Goal: Task Accomplishment & Management: Complete application form

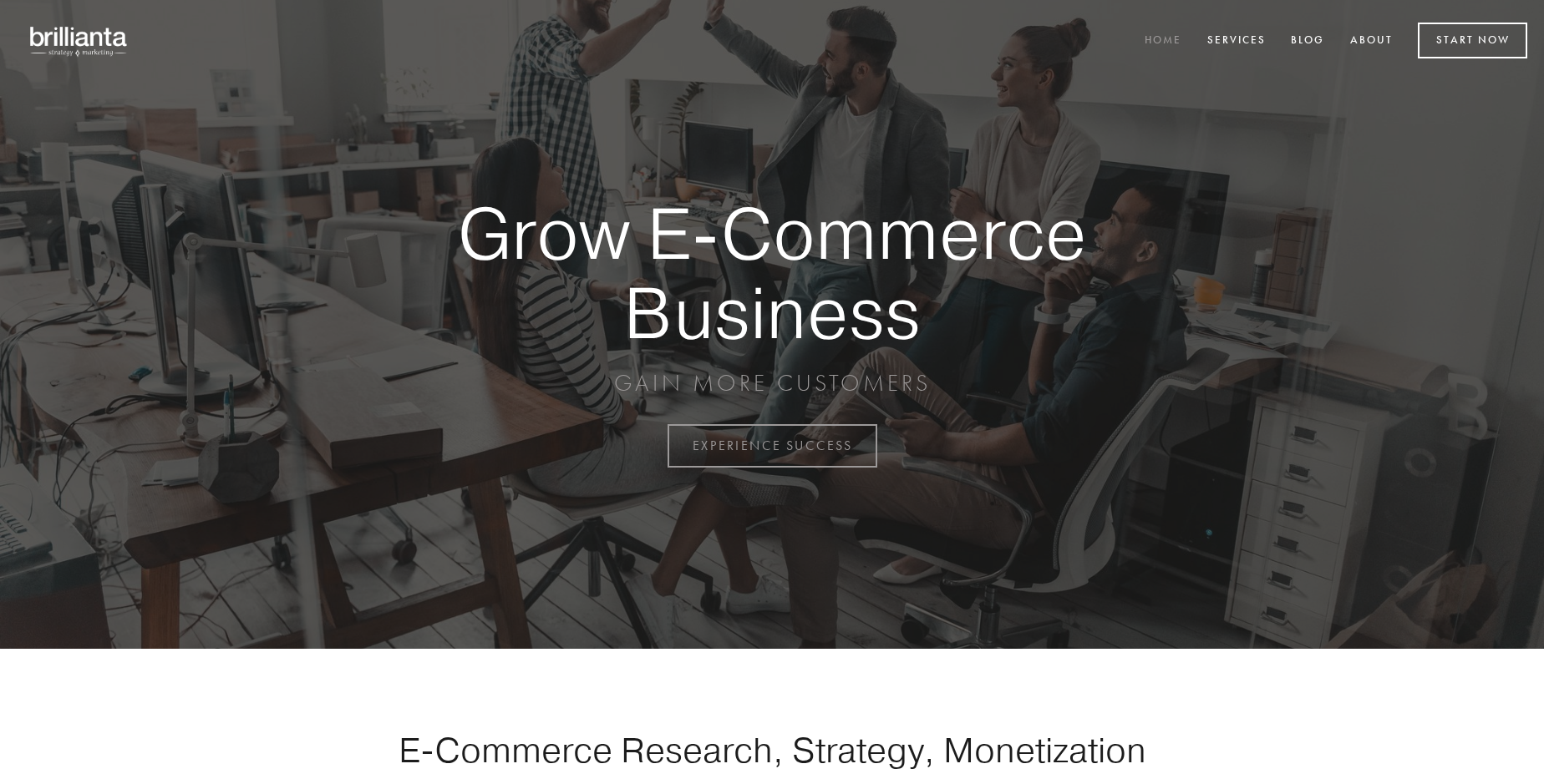
scroll to position [4379, 0]
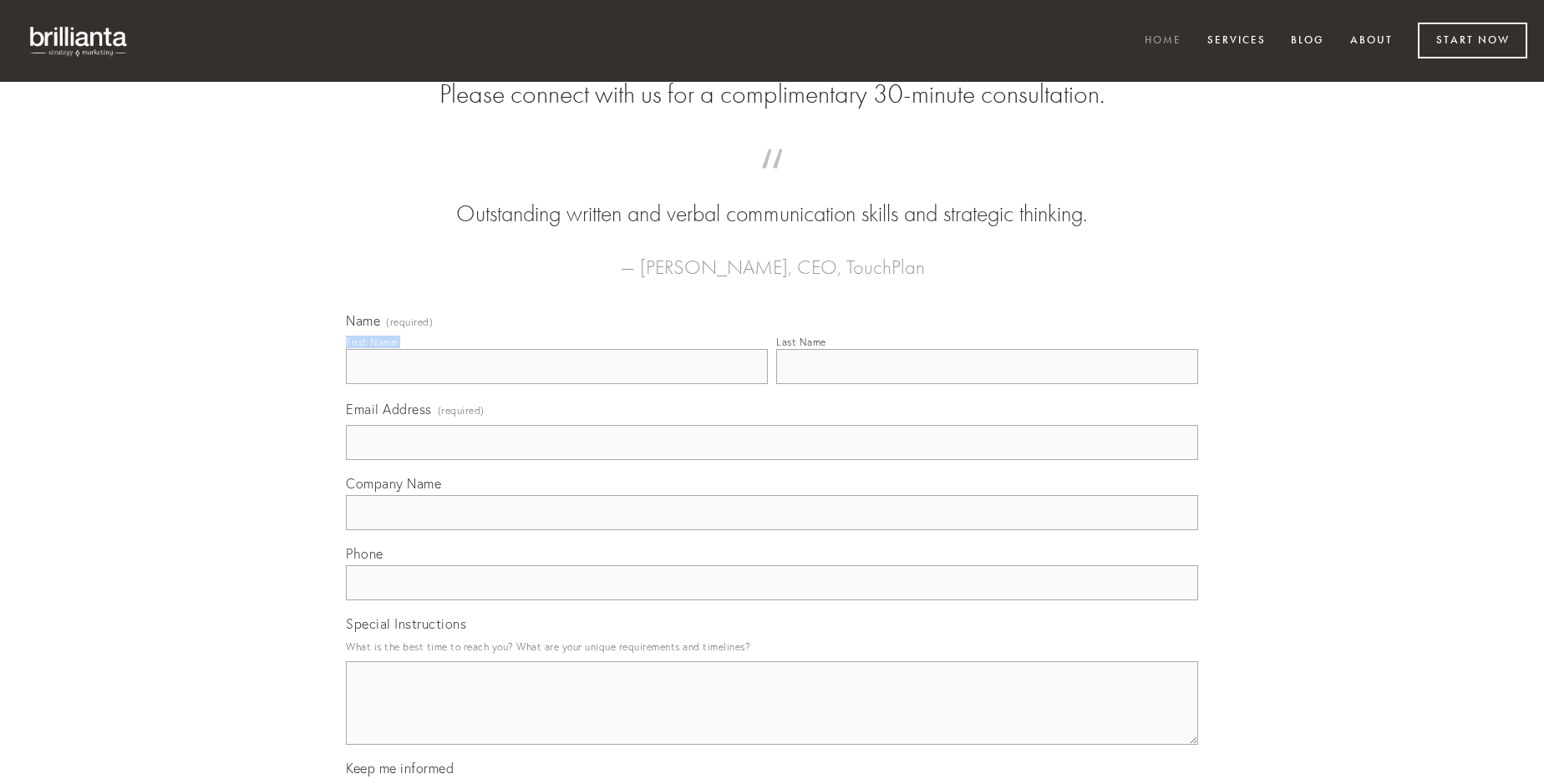
type input "[PERSON_NAME] PhD"
click at [987, 384] on input "Last Name" at bounding box center [987, 366] width 422 height 35
type input "[PERSON_NAME] PhD"
click at [772, 461] on input "Email Address (required)" at bounding box center [772, 442] width 853 height 35
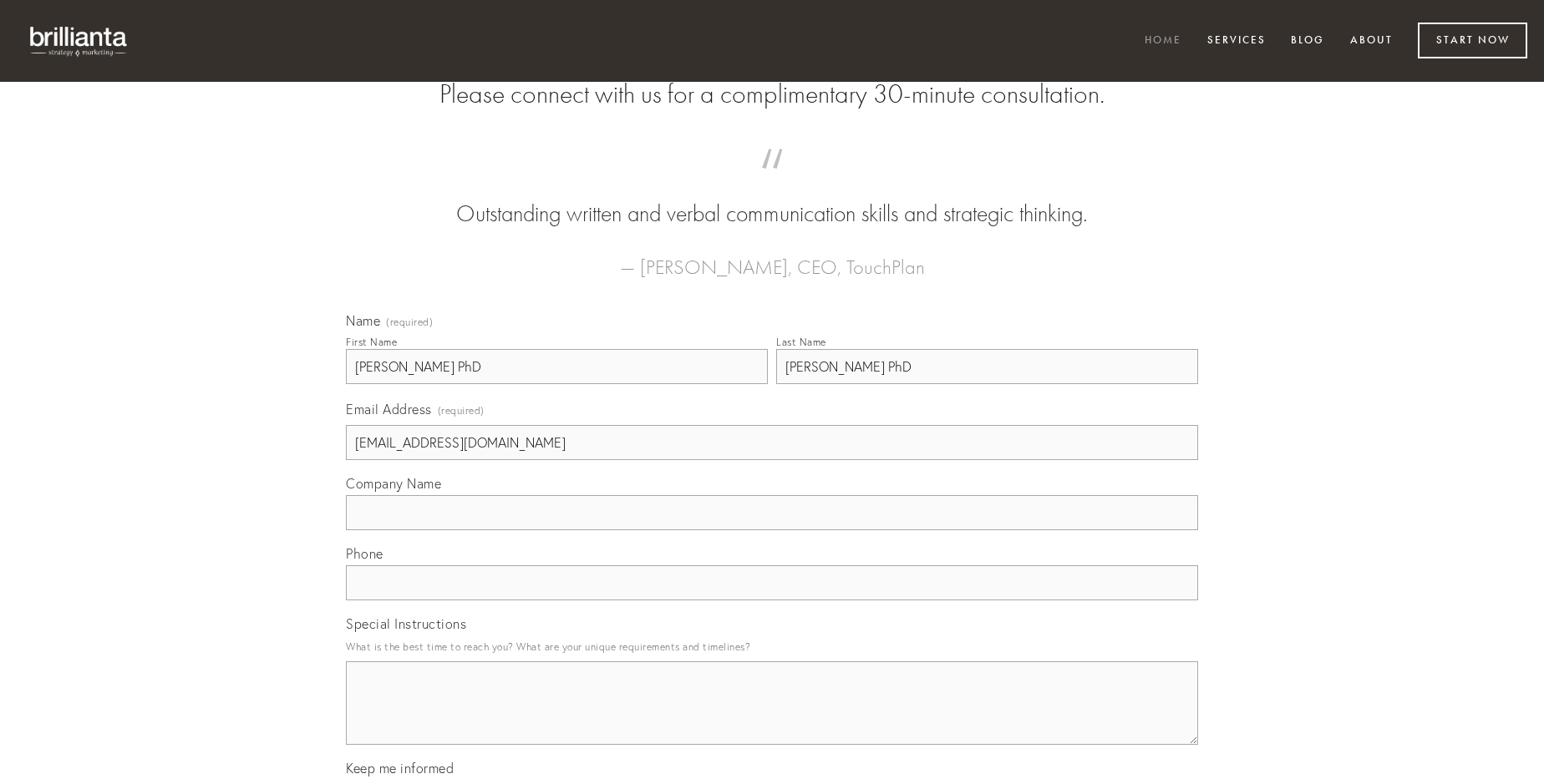
type input "[EMAIL_ADDRESS][DOMAIN_NAME]"
click at [772, 531] on input "Company Name" at bounding box center [772, 513] width 853 height 35
type input "crudelis"
click at [772, 600] on input "text" at bounding box center [772, 582] width 853 height 35
click at [772, 718] on textarea "Special Instructions" at bounding box center [772, 703] width 853 height 84
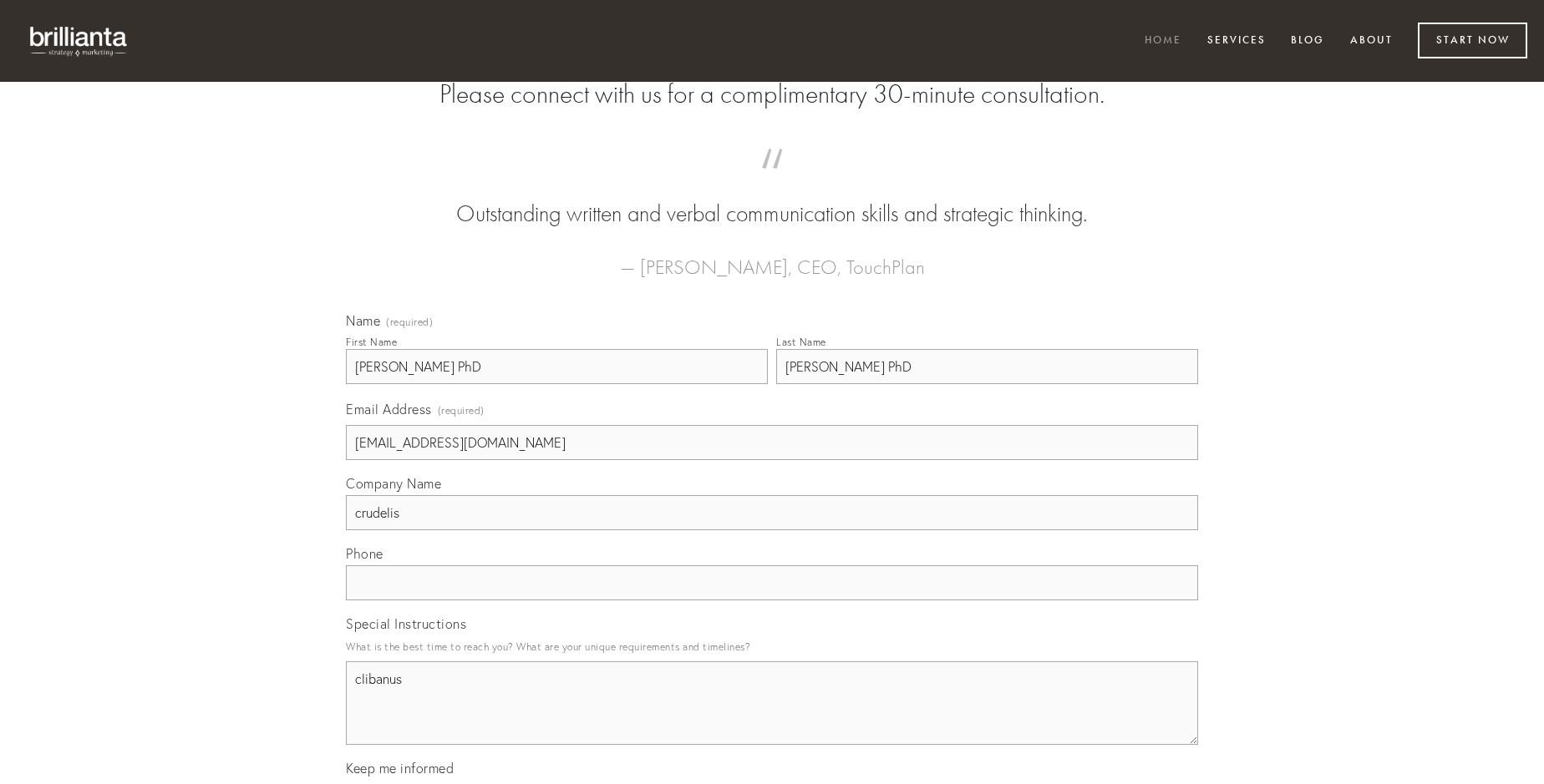
type textarea "clibanus"
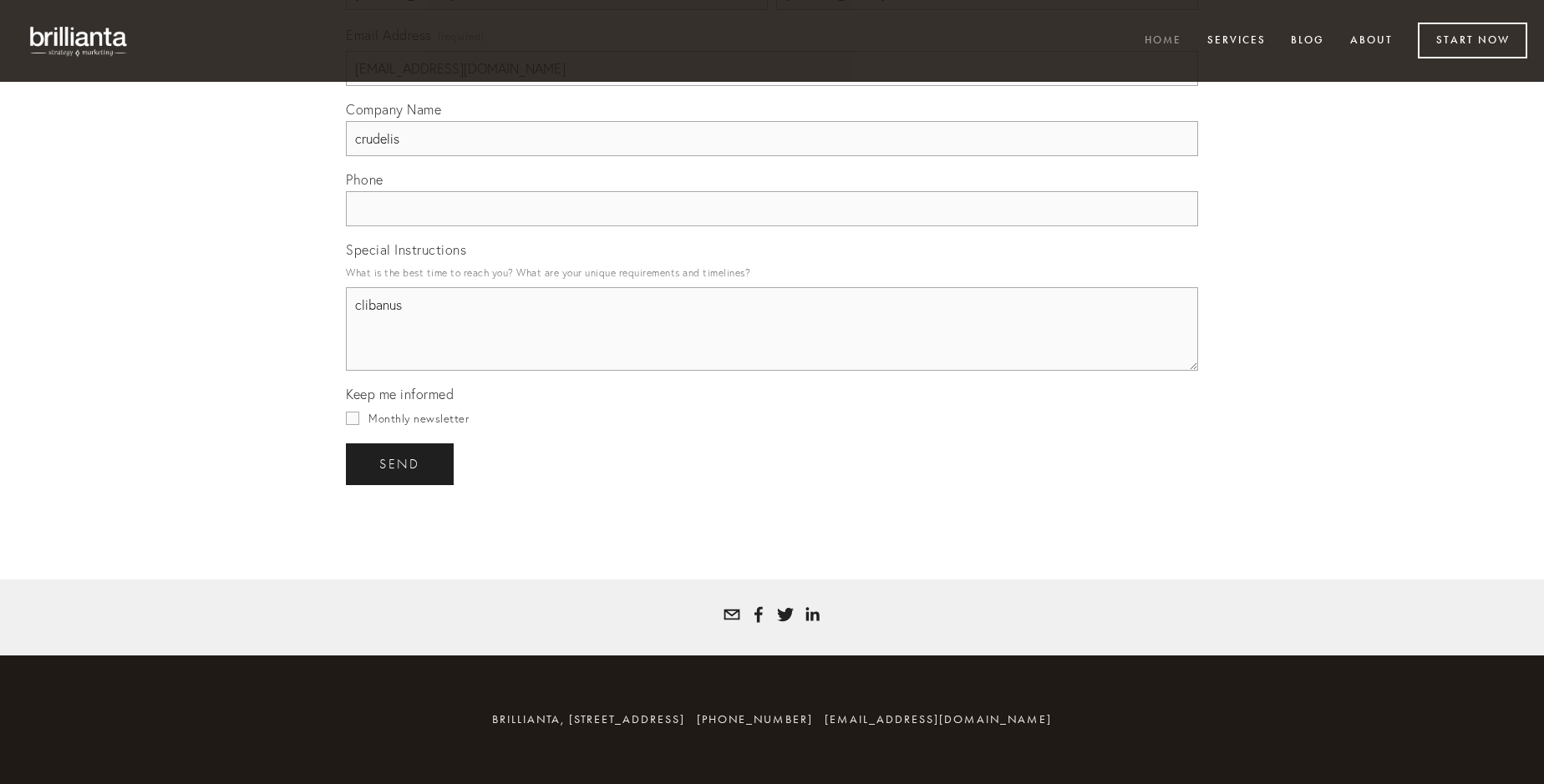
click at [401, 463] on span "send" at bounding box center [400, 464] width 41 height 15
